Goal: Task Accomplishment & Management: Use online tool/utility

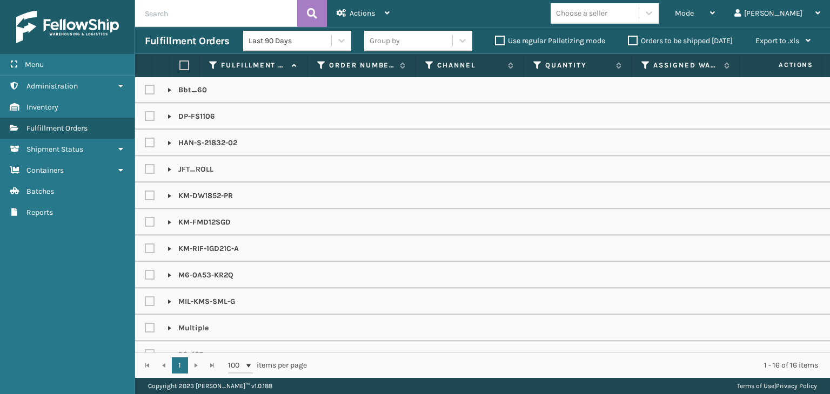
click at [715, 8] on div "Mode" at bounding box center [695, 13] width 40 height 27
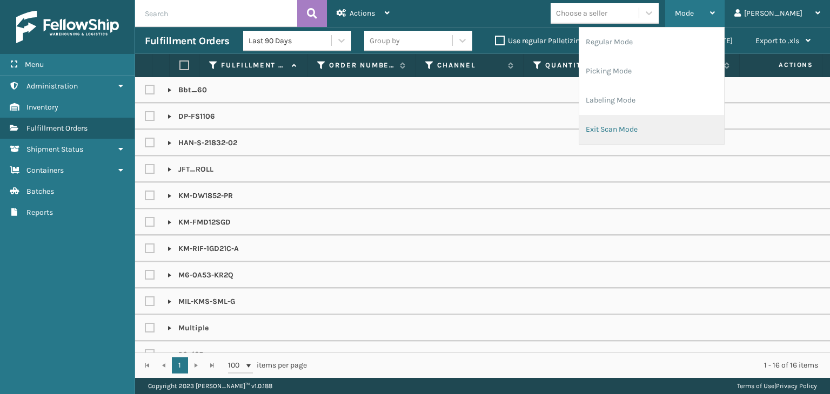
click at [702, 69] on li "Picking Mode" at bounding box center [651, 71] width 145 height 29
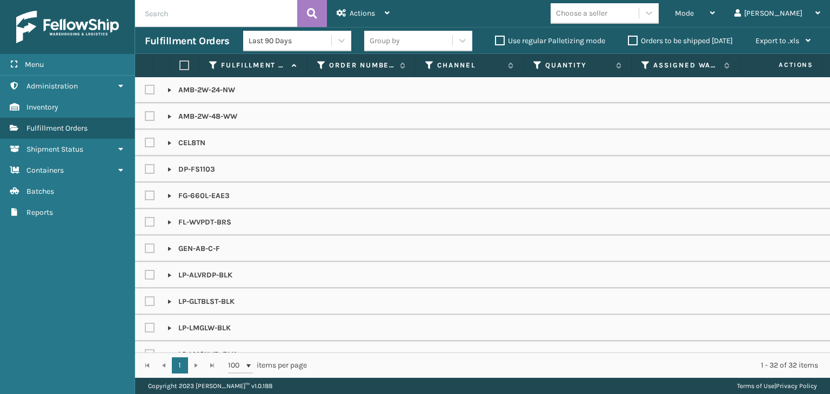
click at [639, 14] on div "Choose a seller" at bounding box center [595, 13] width 88 height 18
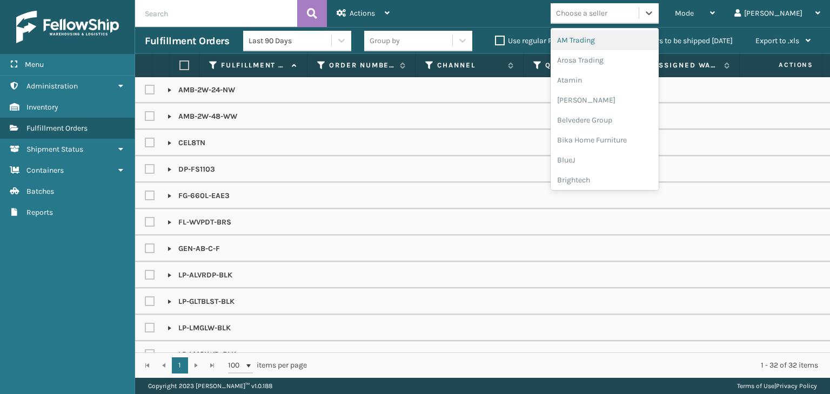
type input "L"
type input "BR"
click at [640, 31] on div "Brightech" at bounding box center [605, 40] width 108 height 20
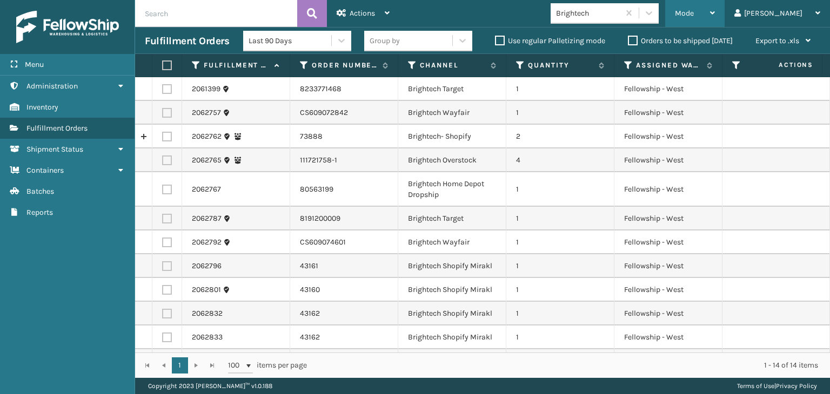
click at [715, 16] on div "Mode" at bounding box center [695, 13] width 40 height 27
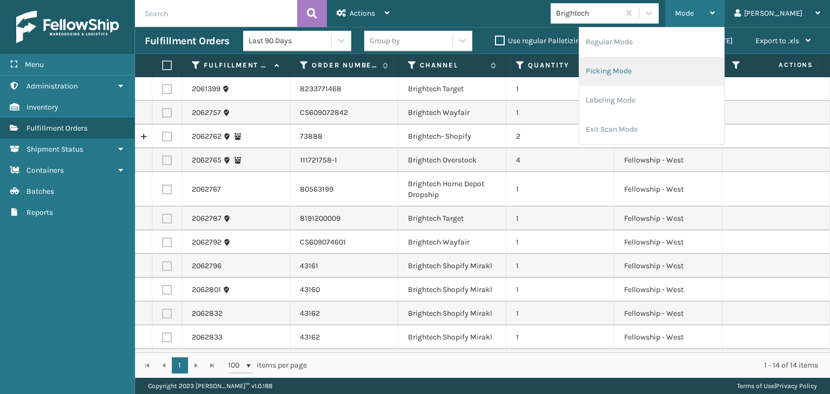
click at [696, 37] on li "Regular Mode" at bounding box center [651, 42] width 145 height 29
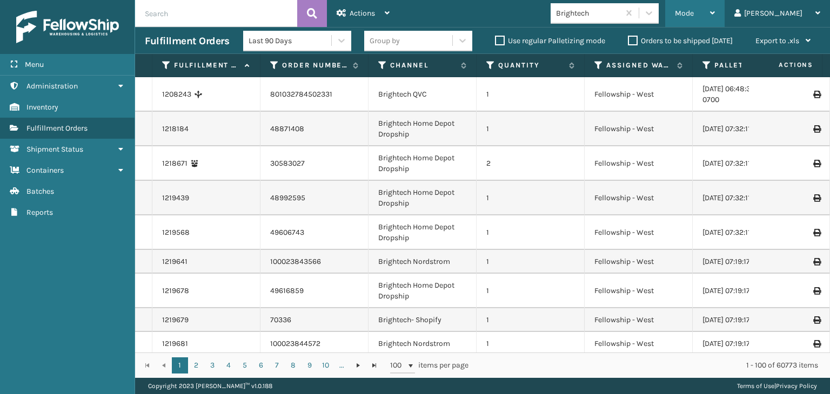
click at [715, 18] on div "Mode" at bounding box center [695, 13] width 40 height 27
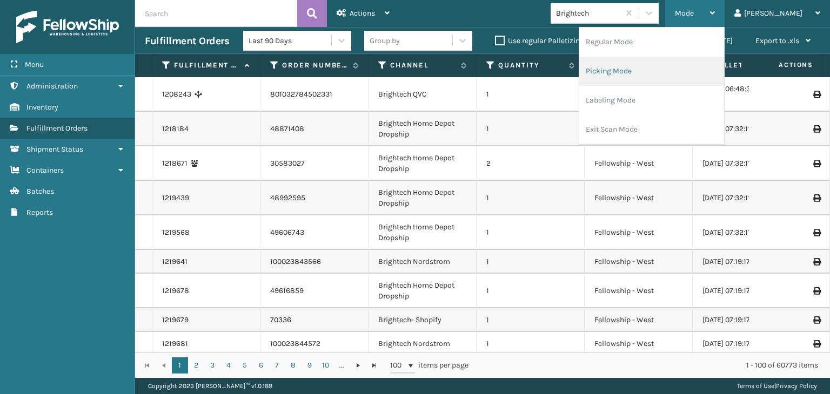
click at [722, 63] on li "Picking Mode" at bounding box center [651, 71] width 145 height 29
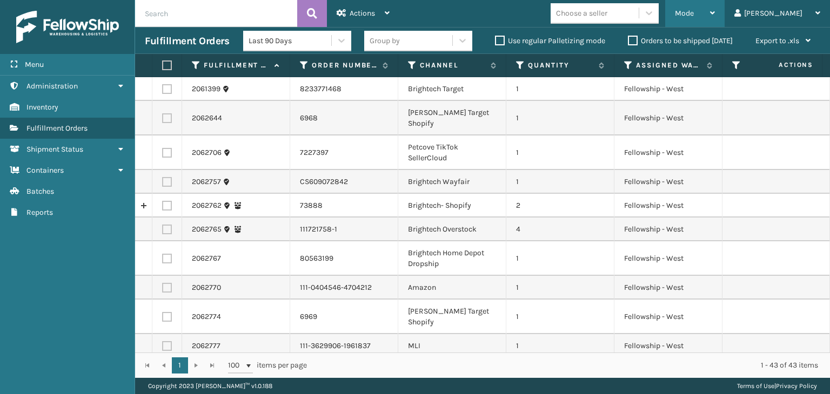
click at [715, 11] on div "Mode" at bounding box center [695, 13] width 40 height 27
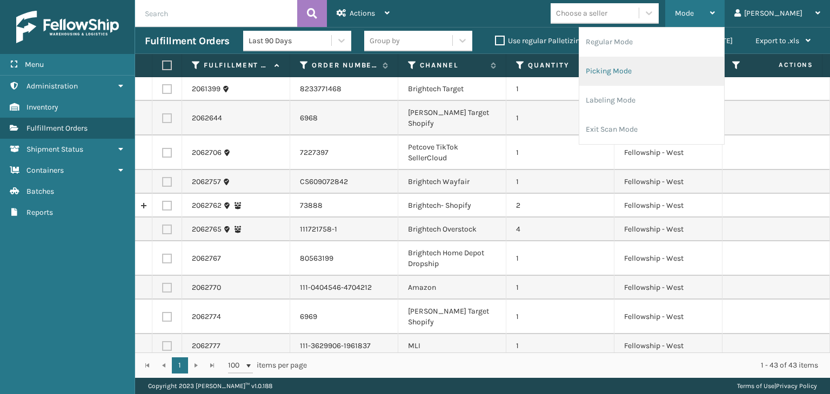
click at [705, 71] on li "Picking Mode" at bounding box center [651, 71] width 145 height 29
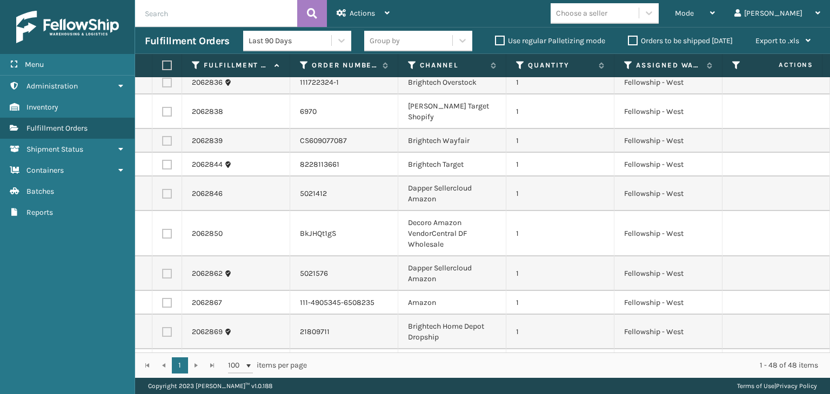
scroll to position [1057, 0]
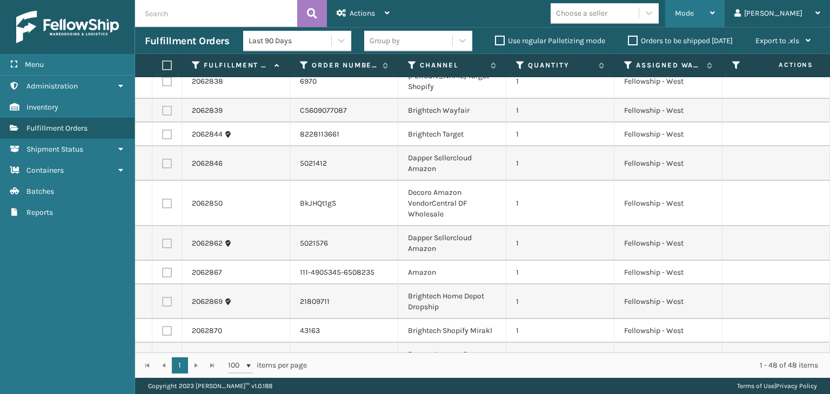
click at [694, 14] on span "Mode" at bounding box center [684, 13] width 19 height 9
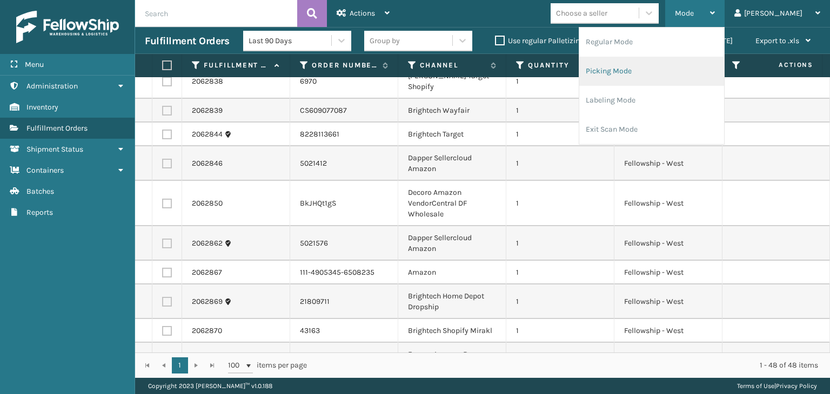
click at [692, 69] on li "Picking Mode" at bounding box center [651, 71] width 145 height 29
